Goal: Contribute content

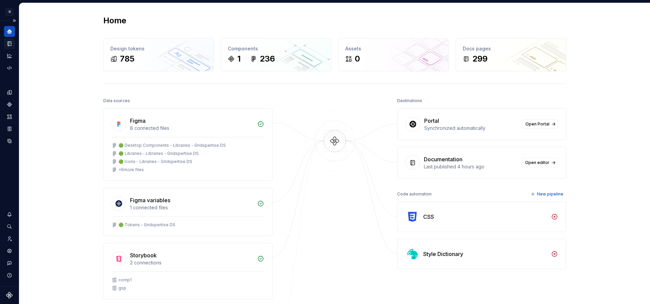
click at [8, 46] on icon "Documentation" at bounding box center [9, 44] width 6 height 6
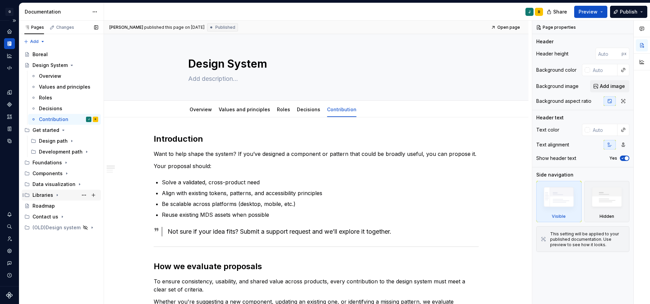
click at [57, 196] on icon "Page tree" at bounding box center [57, 196] width 1 height 2
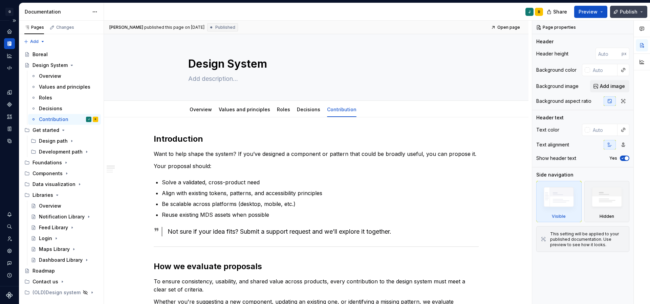
click at [626, 13] on span "Publish" at bounding box center [629, 11] width 18 height 7
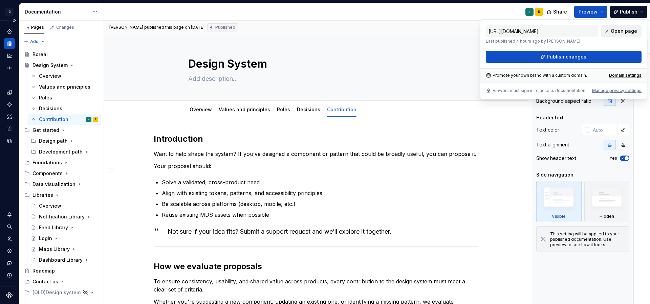
click at [616, 32] on span "Open page" at bounding box center [623, 31] width 26 height 7
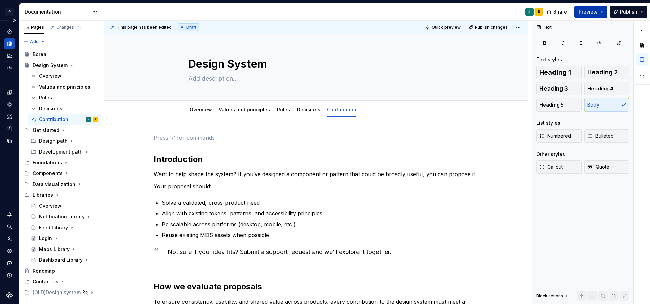
click at [602, 14] on button "Preview" at bounding box center [590, 12] width 33 height 12
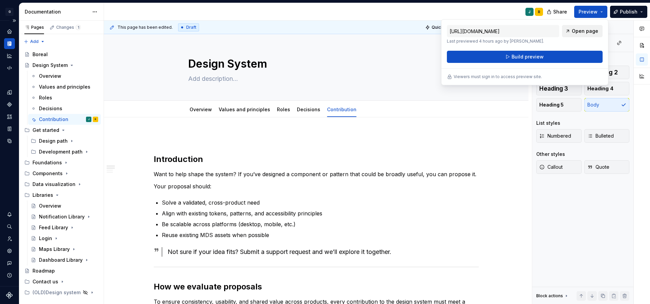
click at [589, 31] on span "Open page" at bounding box center [585, 31] width 26 height 7
type textarea "*"
